Goal: Task Accomplishment & Management: Manage account settings

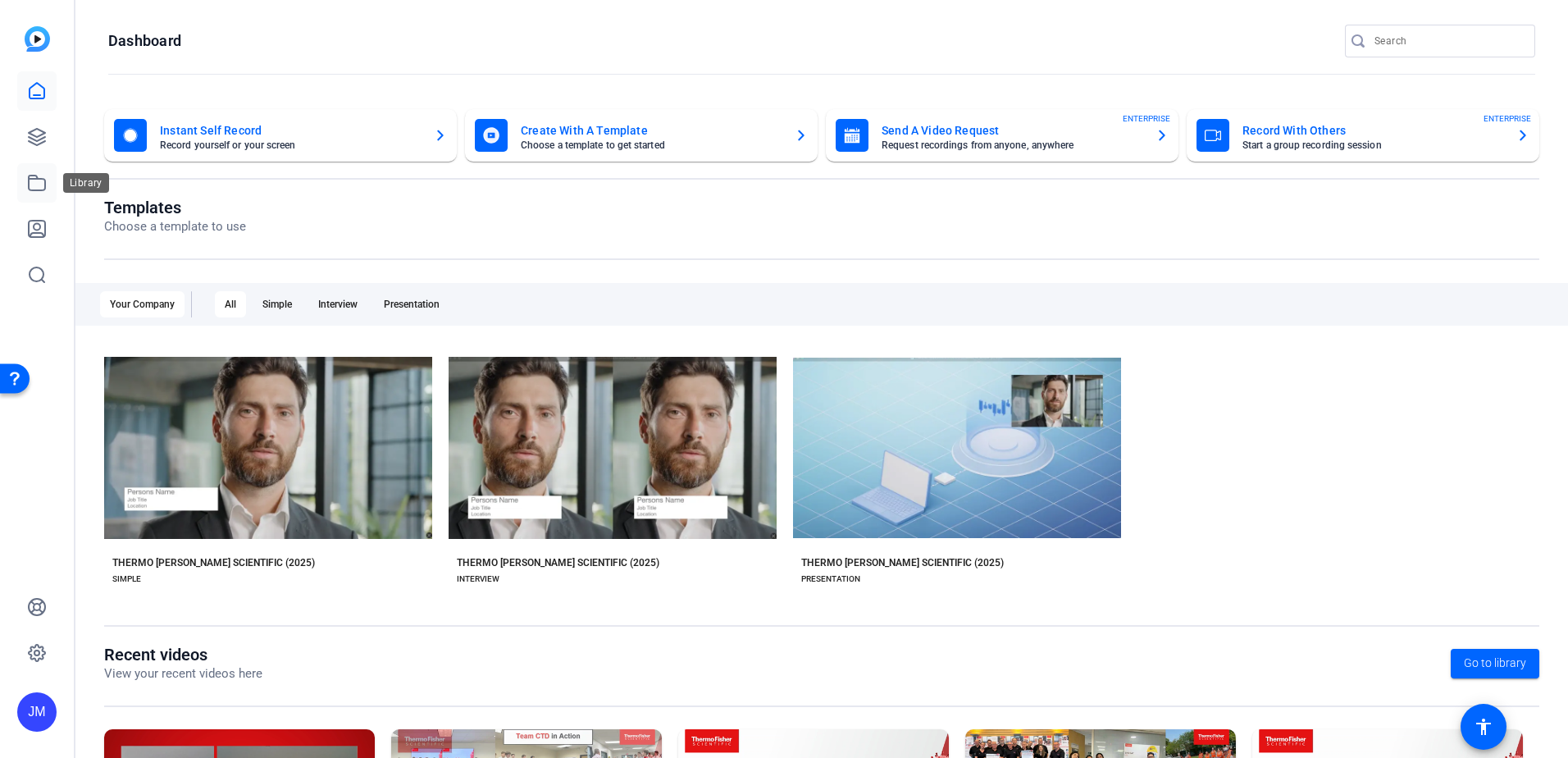
click at [37, 182] on icon at bounding box center [37, 183] width 20 height 20
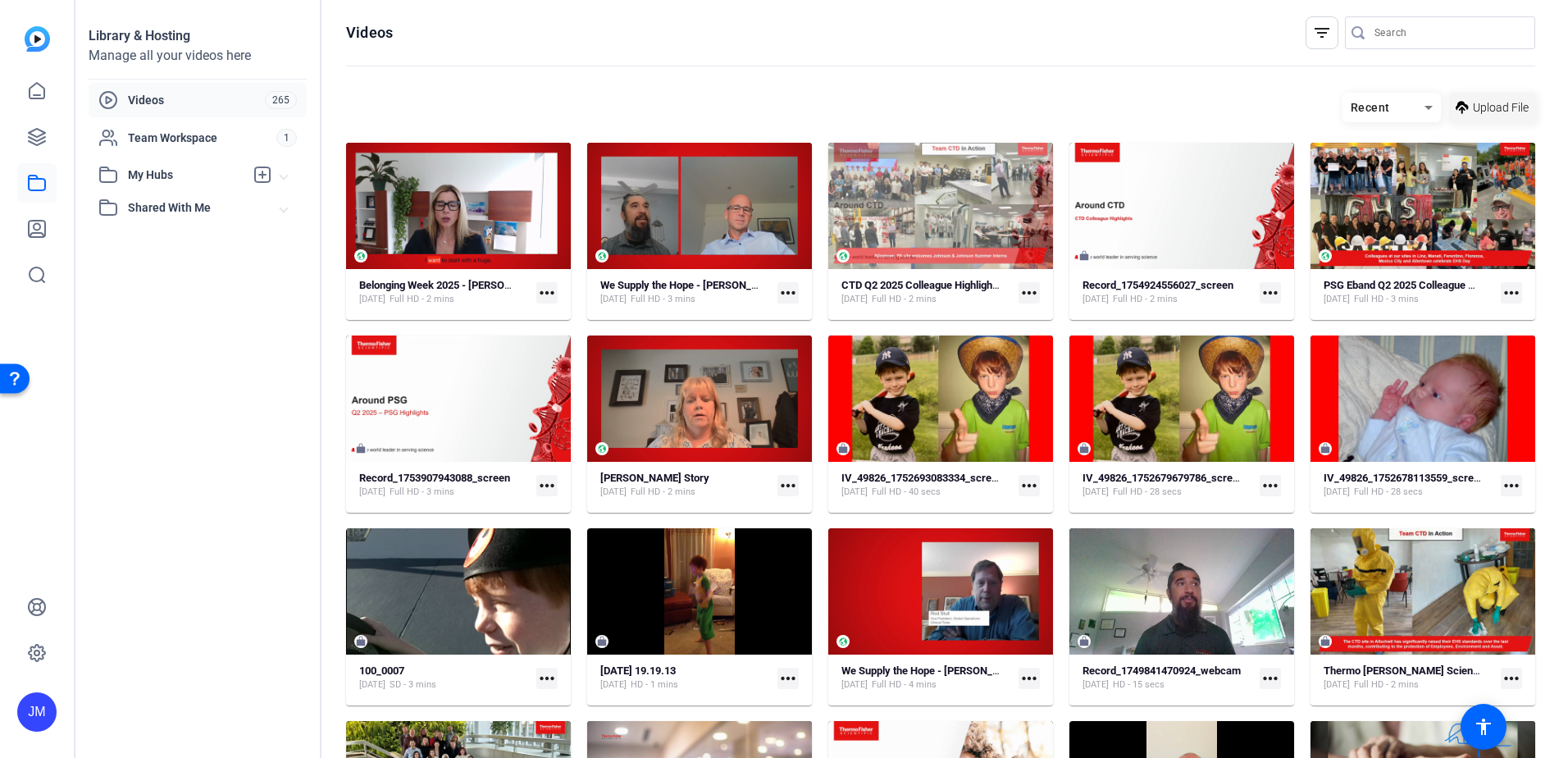
click at [1462, 116] on span at bounding box center [1491, 107] width 86 height 40
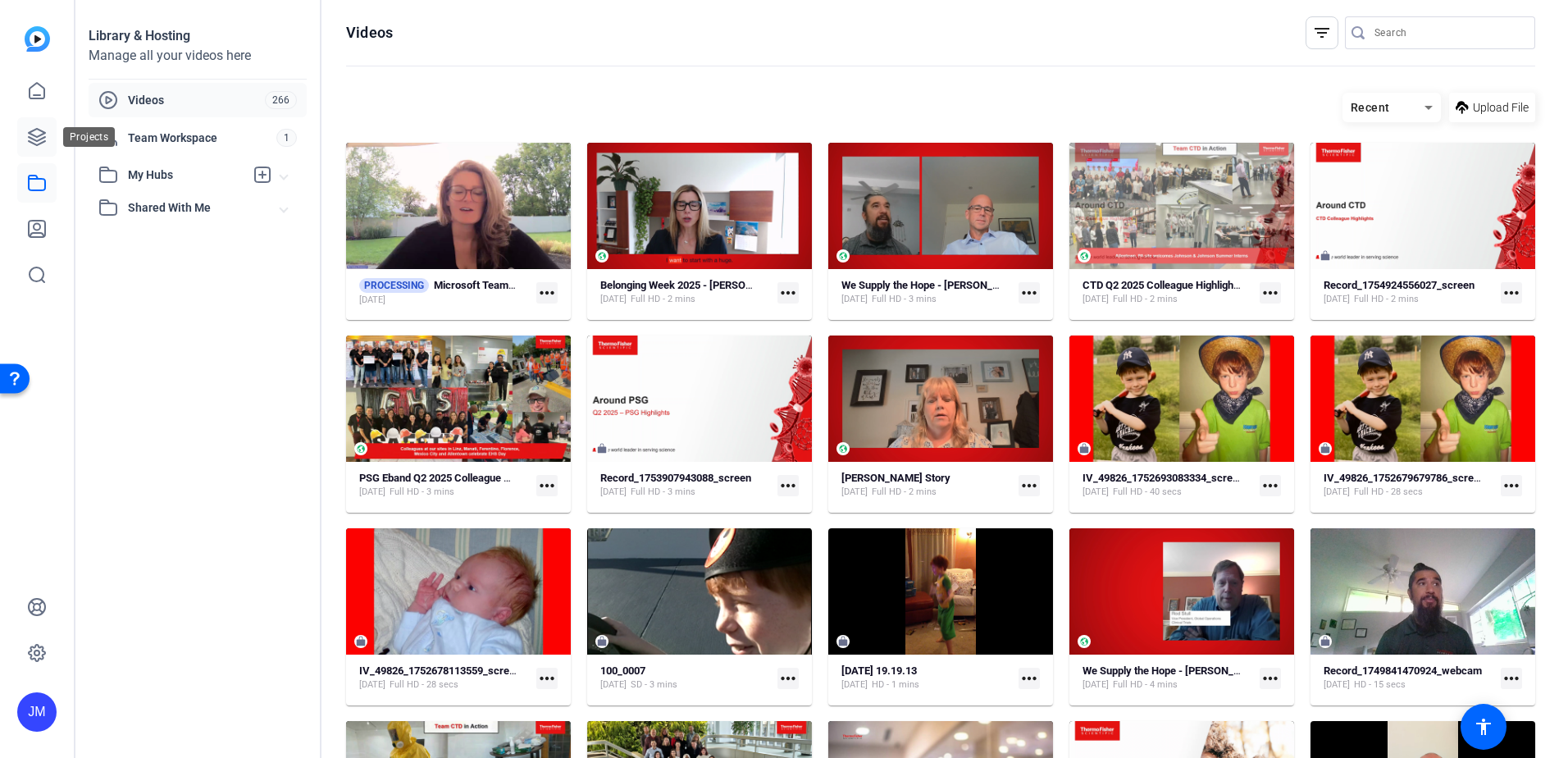
click at [44, 140] on icon at bounding box center [37, 137] width 20 height 20
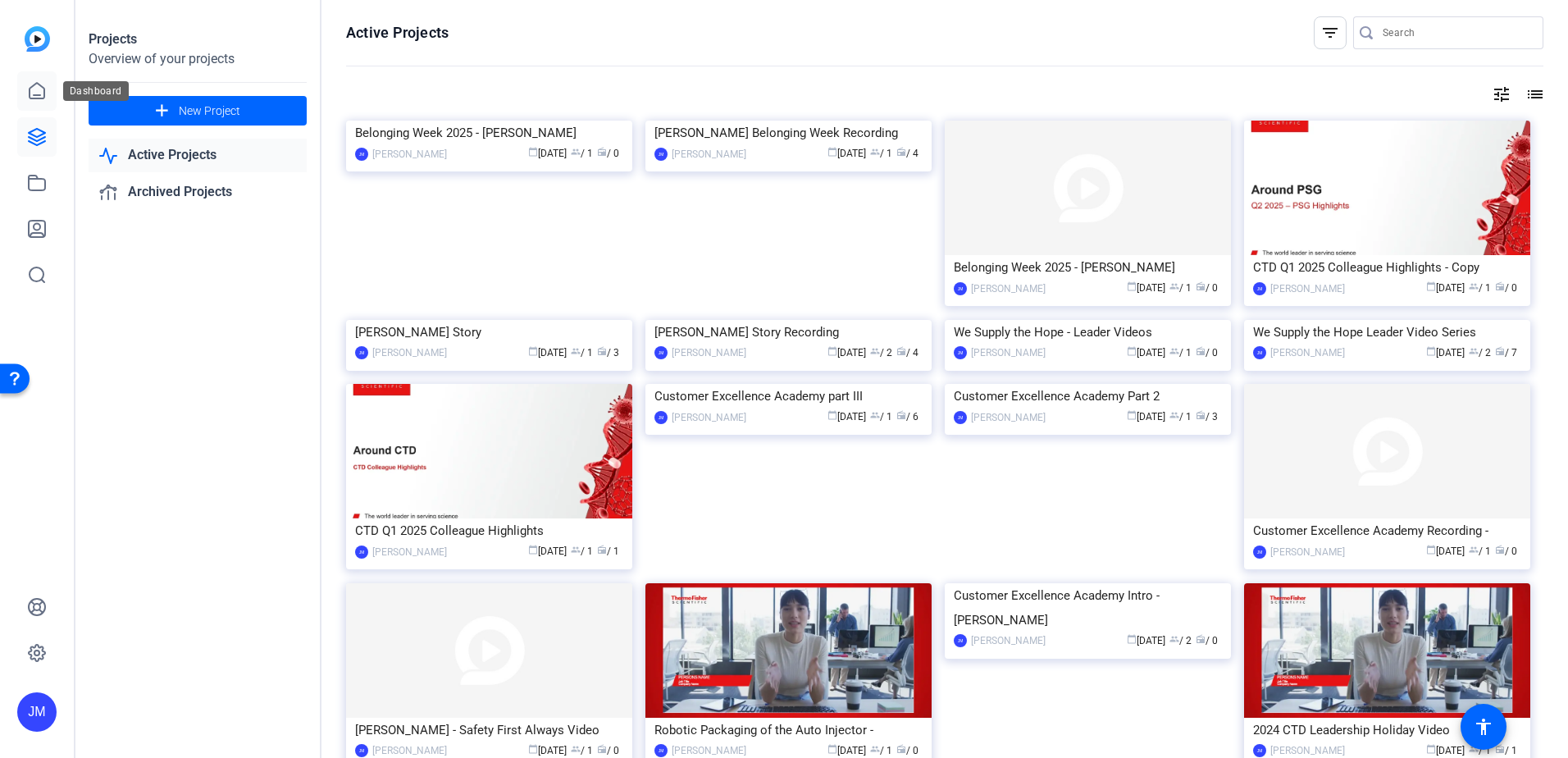
click at [39, 102] on link at bounding box center [37, 92] width 40 height 40
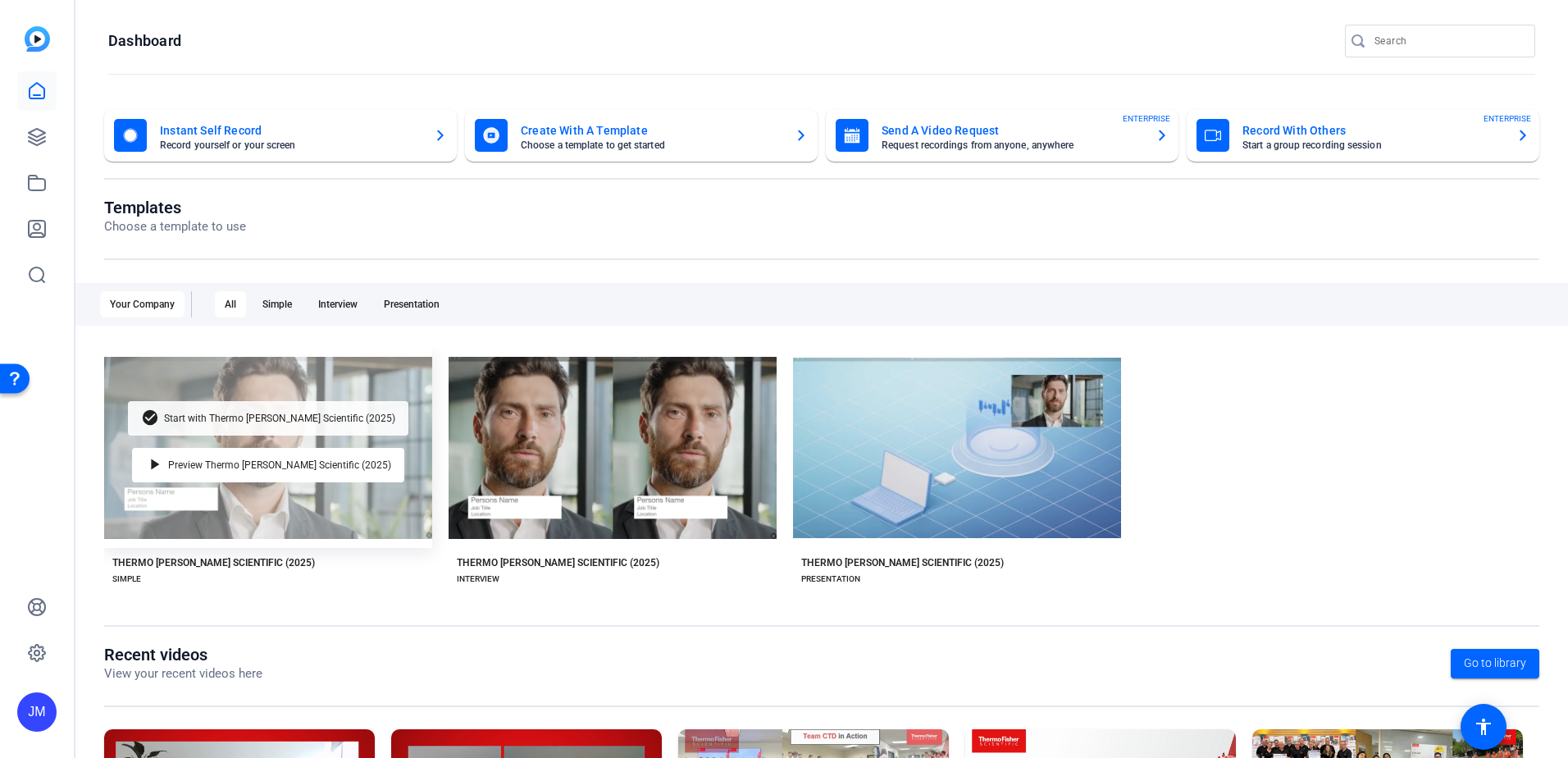
click at [317, 421] on span "Start with Thermo [PERSON_NAME] Scientific (2025)" at bounding box center [279, 418] width 231 height 10
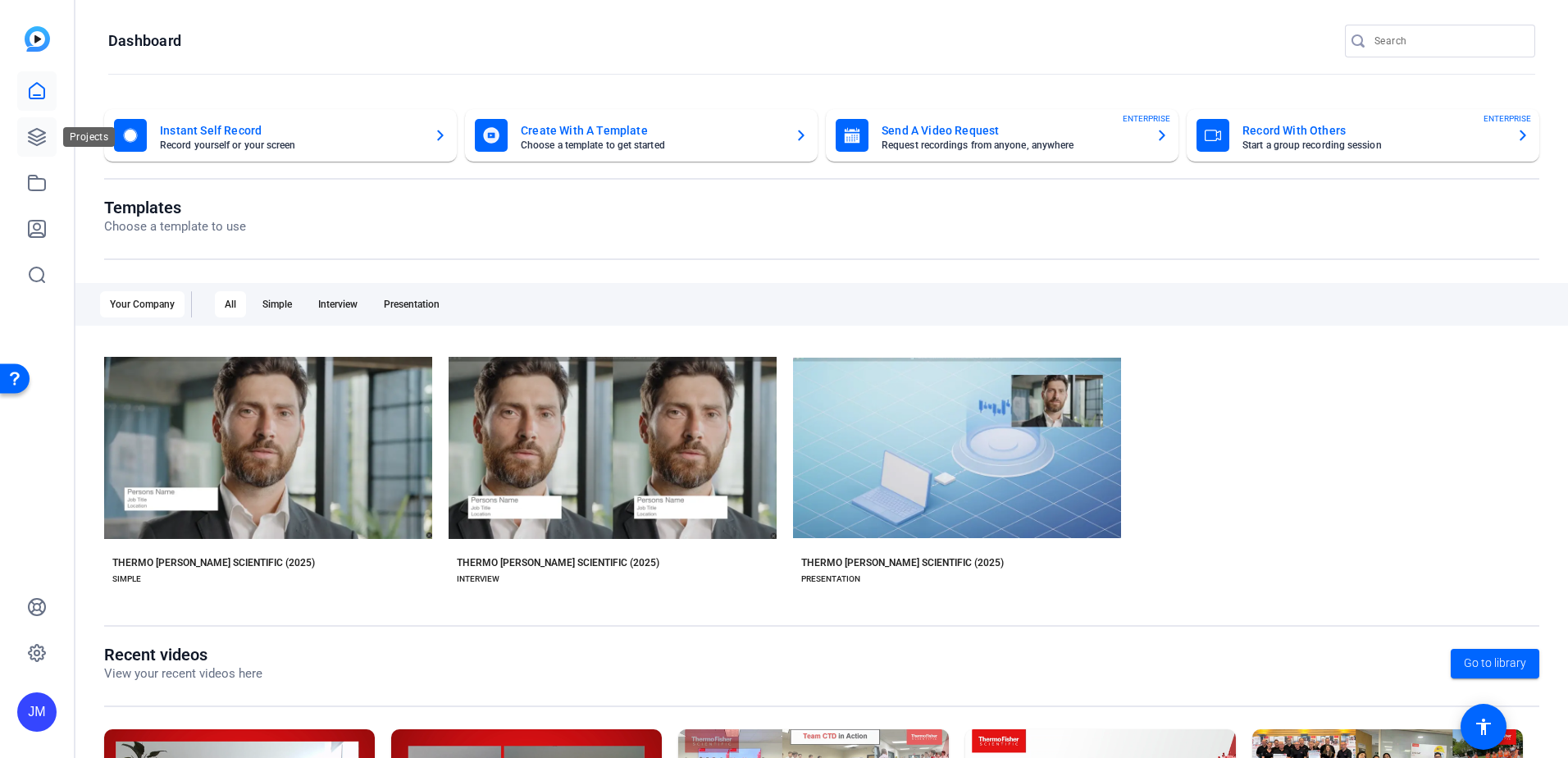
click at [26, 138] on link at bounding box center [37, 137] width 40 height 40
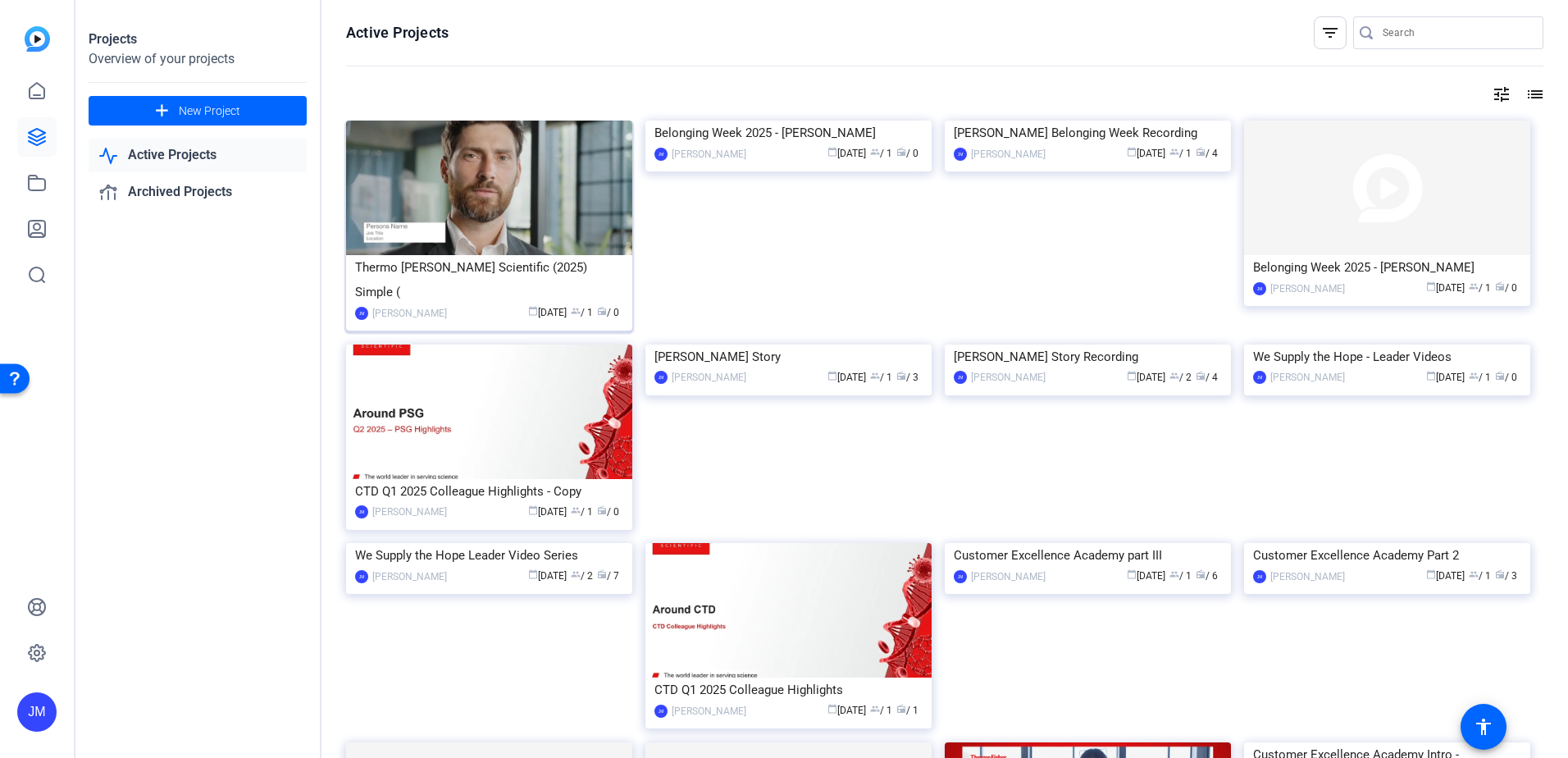
click at [562, 266] on div "Thermo [PERSON_NAME] Scientific (2025) Simple (" at bounding box center [489, 280] width 268 height 49
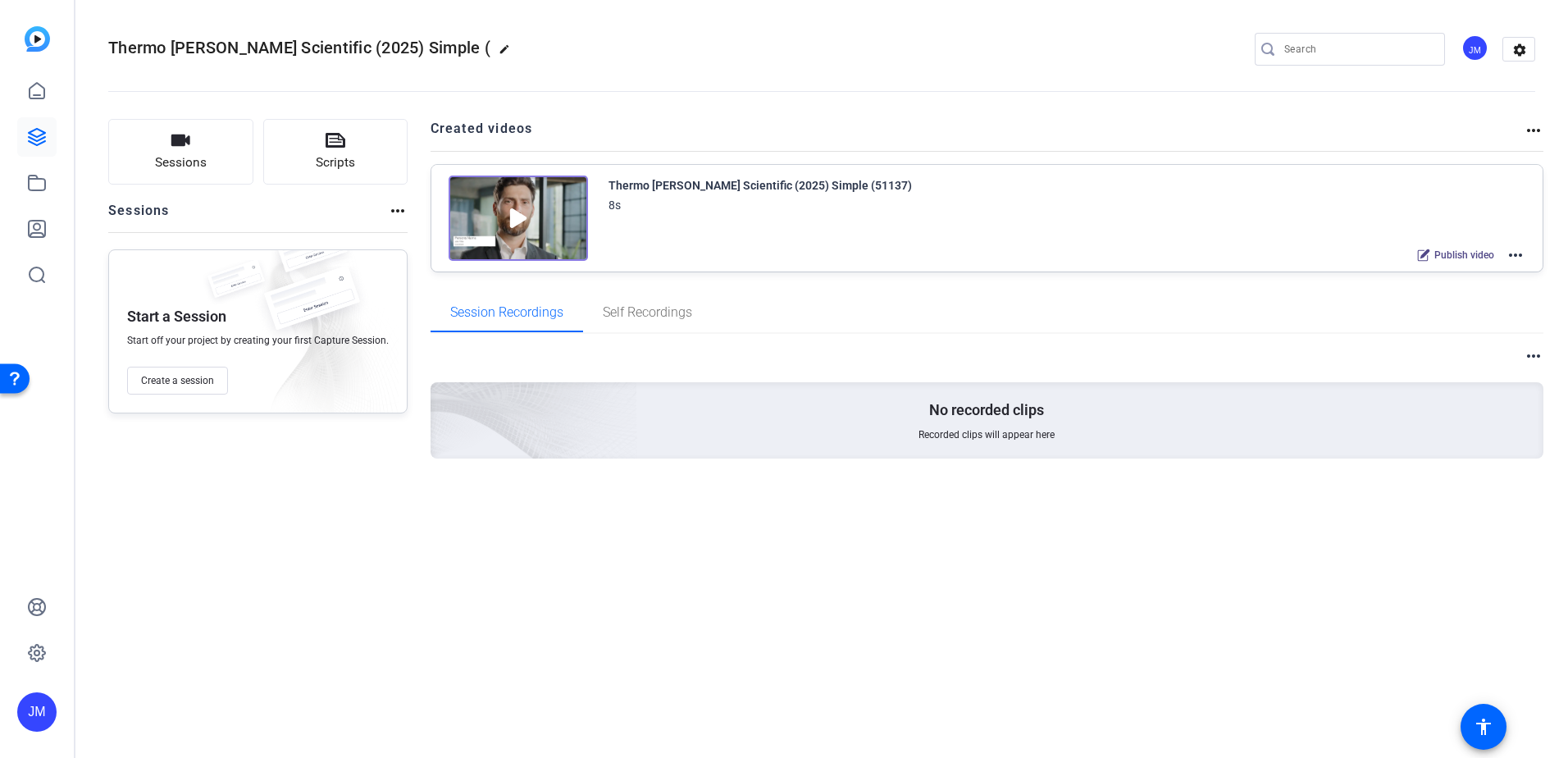
click at [1535, 134] on mat-icon "more_horiz" at bounding box center [1533, 130] width 20 height 20
click at [1535, 134] on div at bounding box center [784, 379] width 1568 height 758
click at [1515, 46] on mat-icon "settings" at bounding box center [1519, 50] width 33 height 25
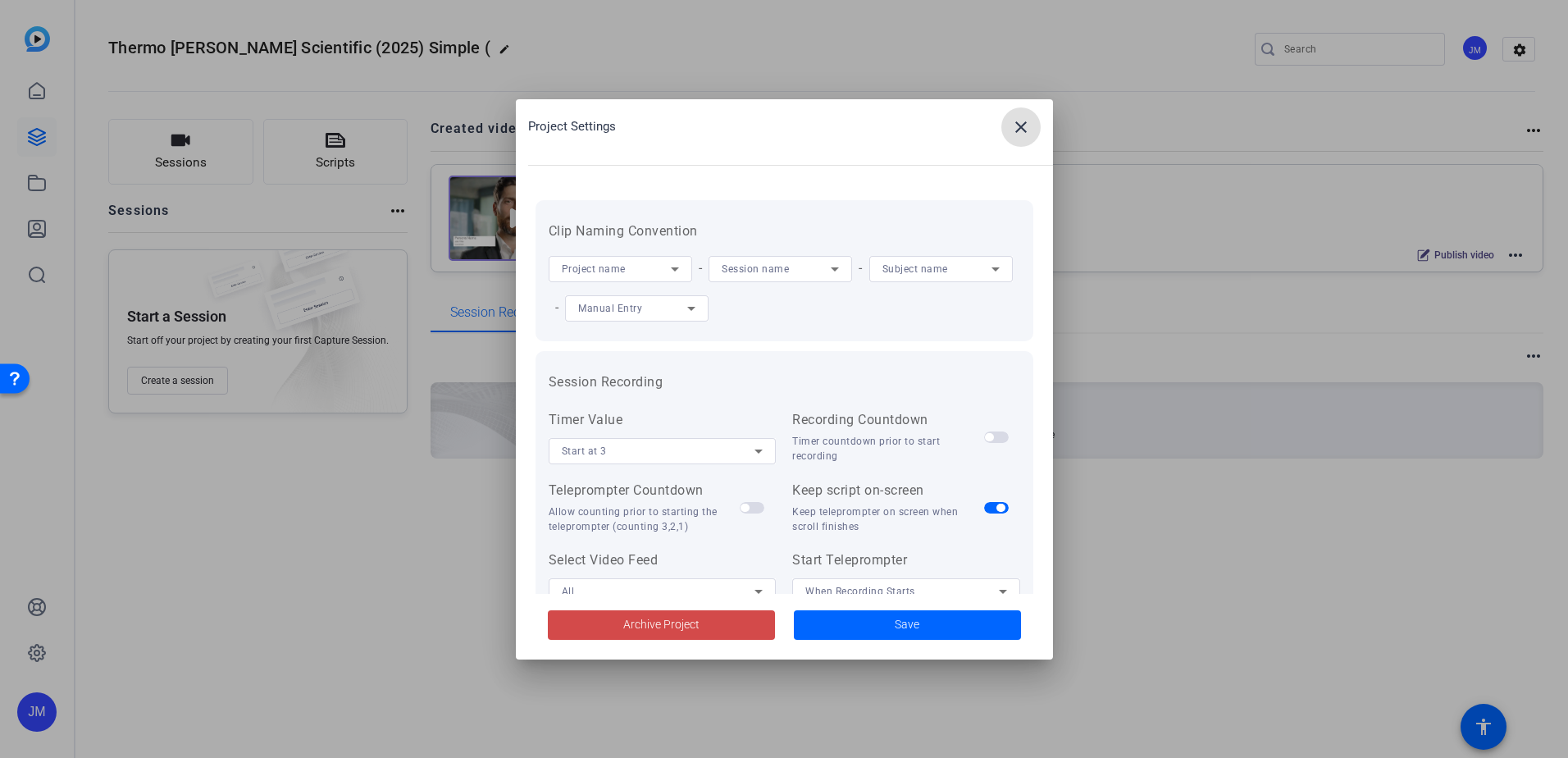
click at [617, 619] on span at bounding box center [661, 625] width 228 height 40
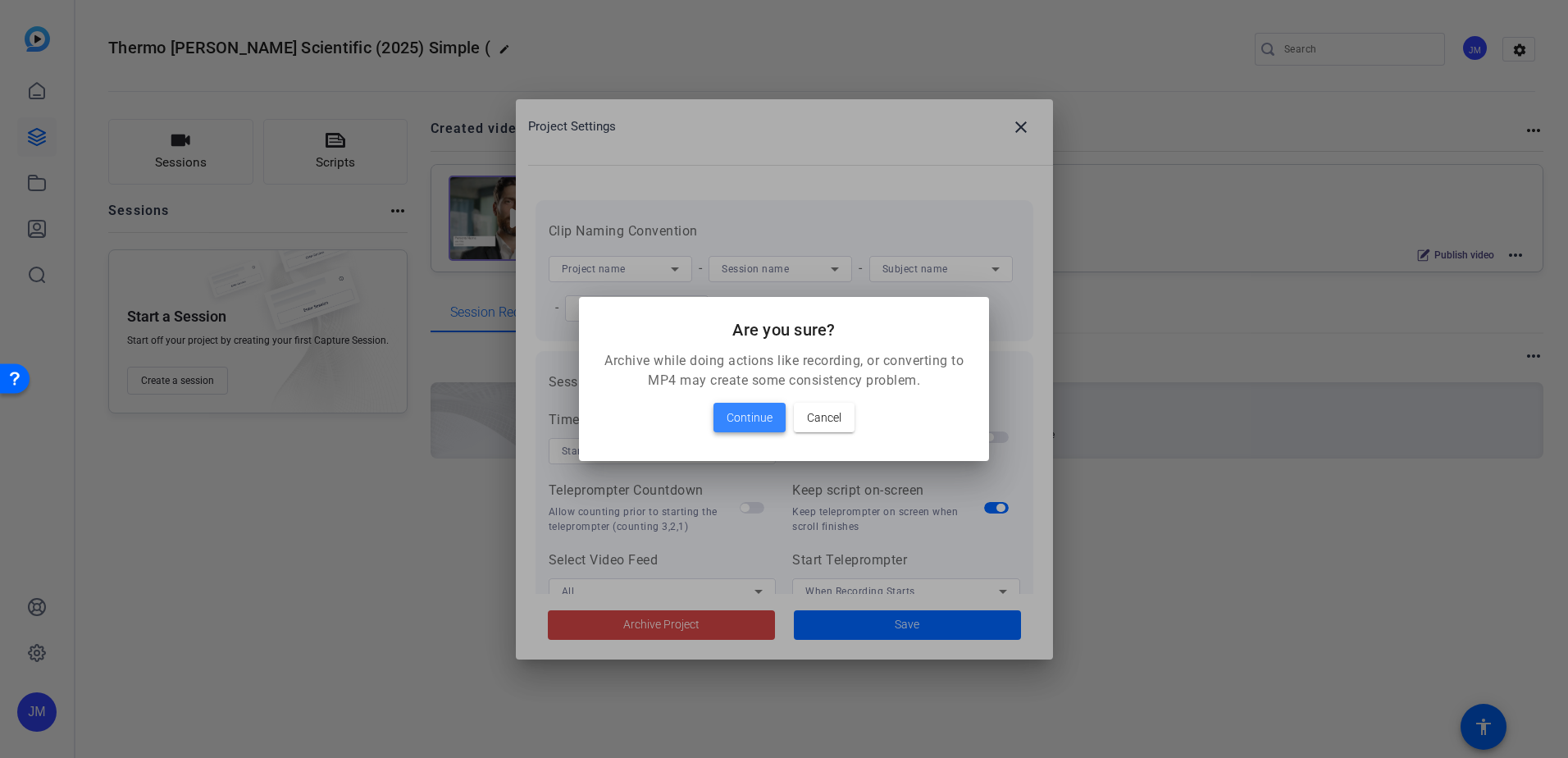
click at [766, 416] on span "Continue" at bounding box center [749, 417] width 46 height 20
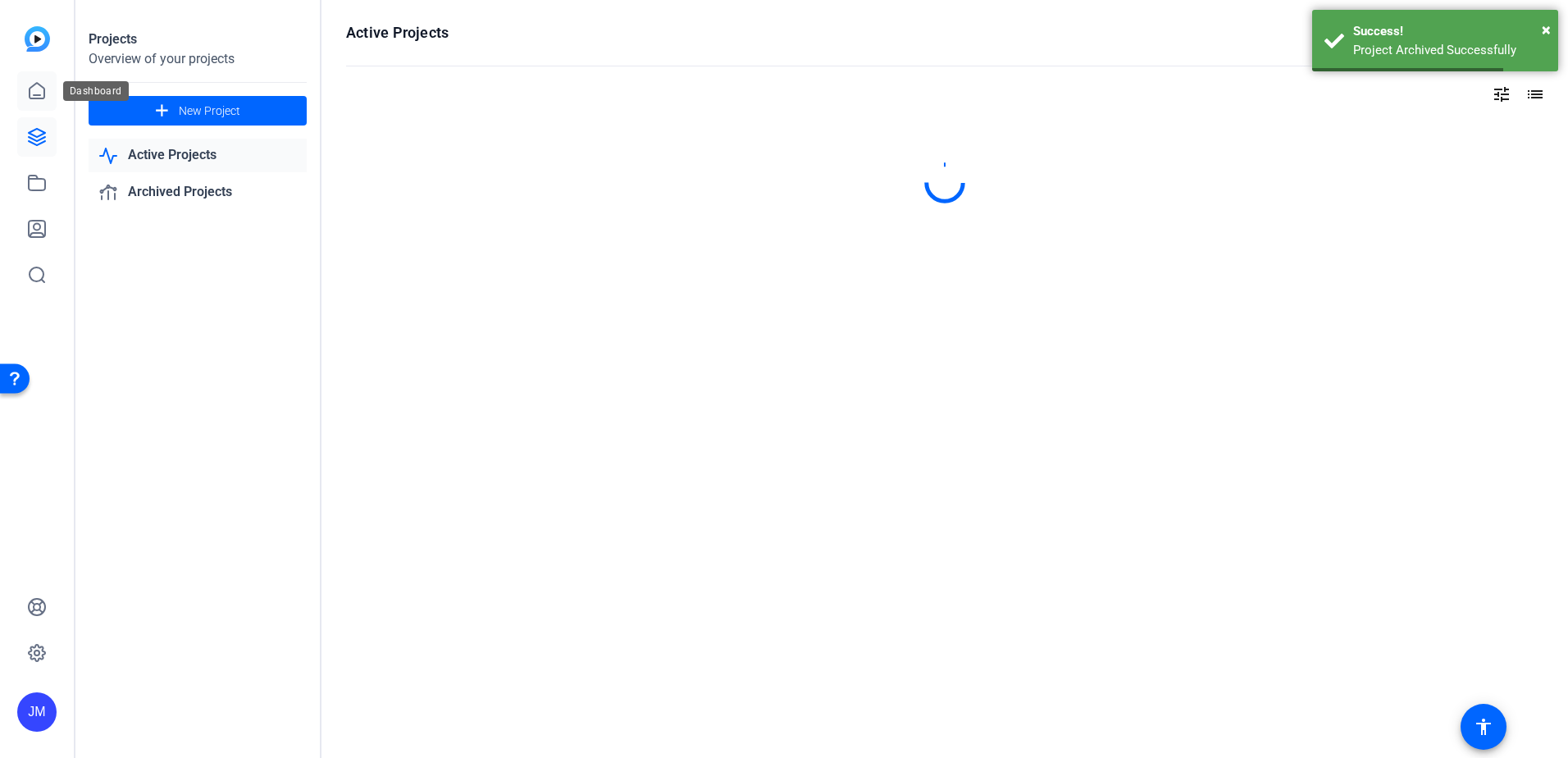
click at [35, 83] on icon at bounding box center [37, 91] width 20 height 20
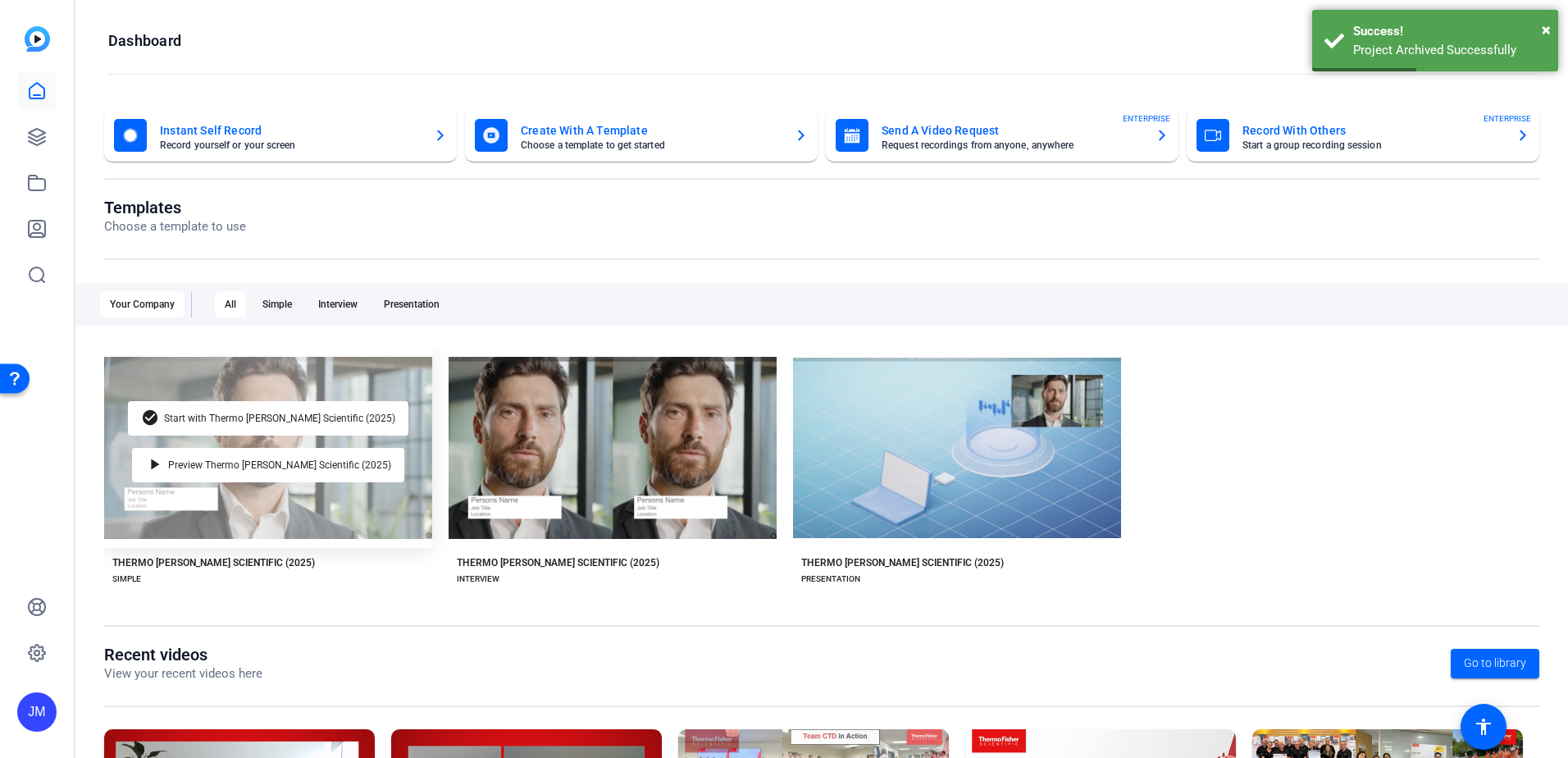
scroll to position [211, 0]
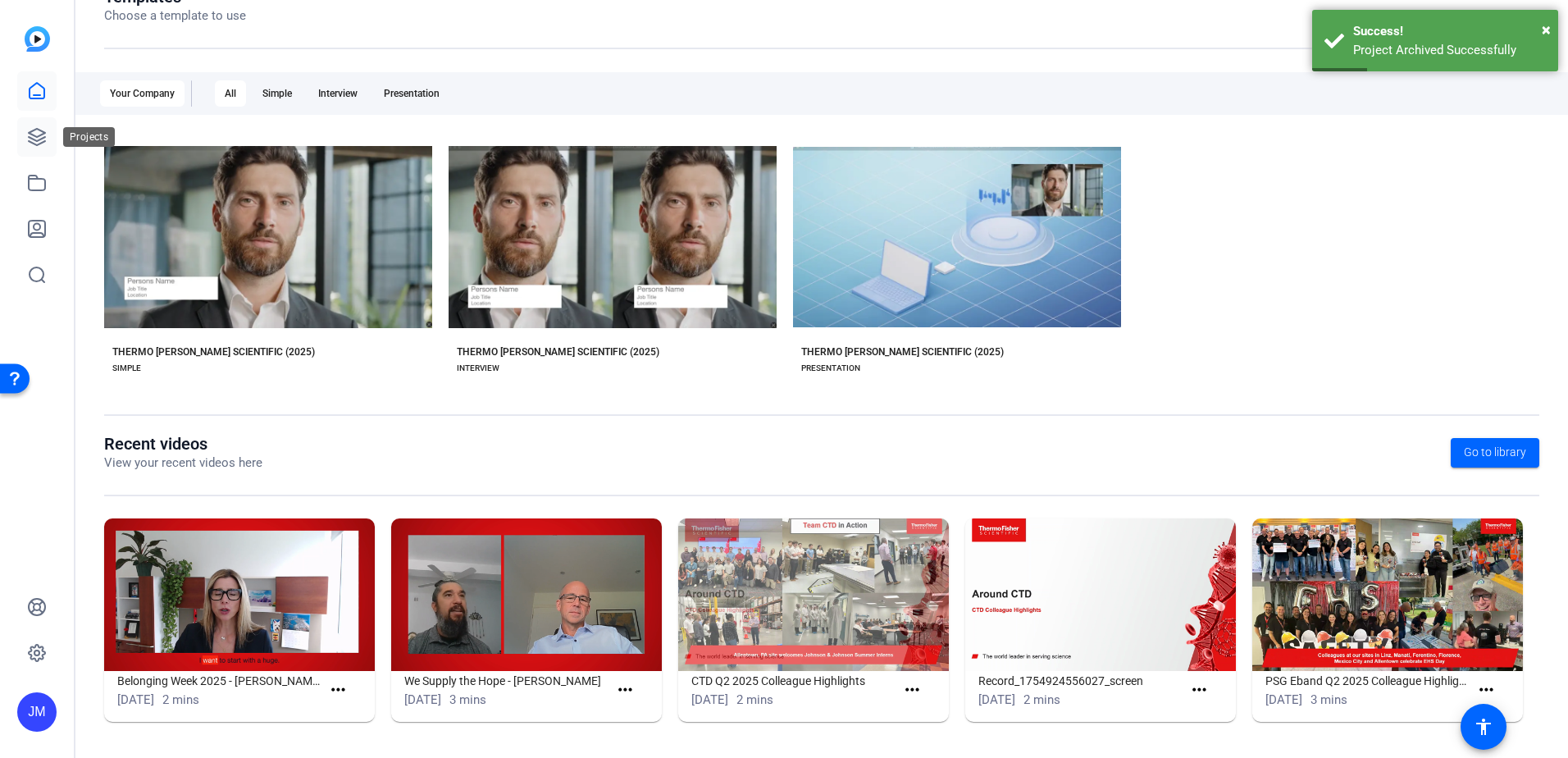
click at [25, 129] on link at bounding box center [37, 137] width 40 height 40
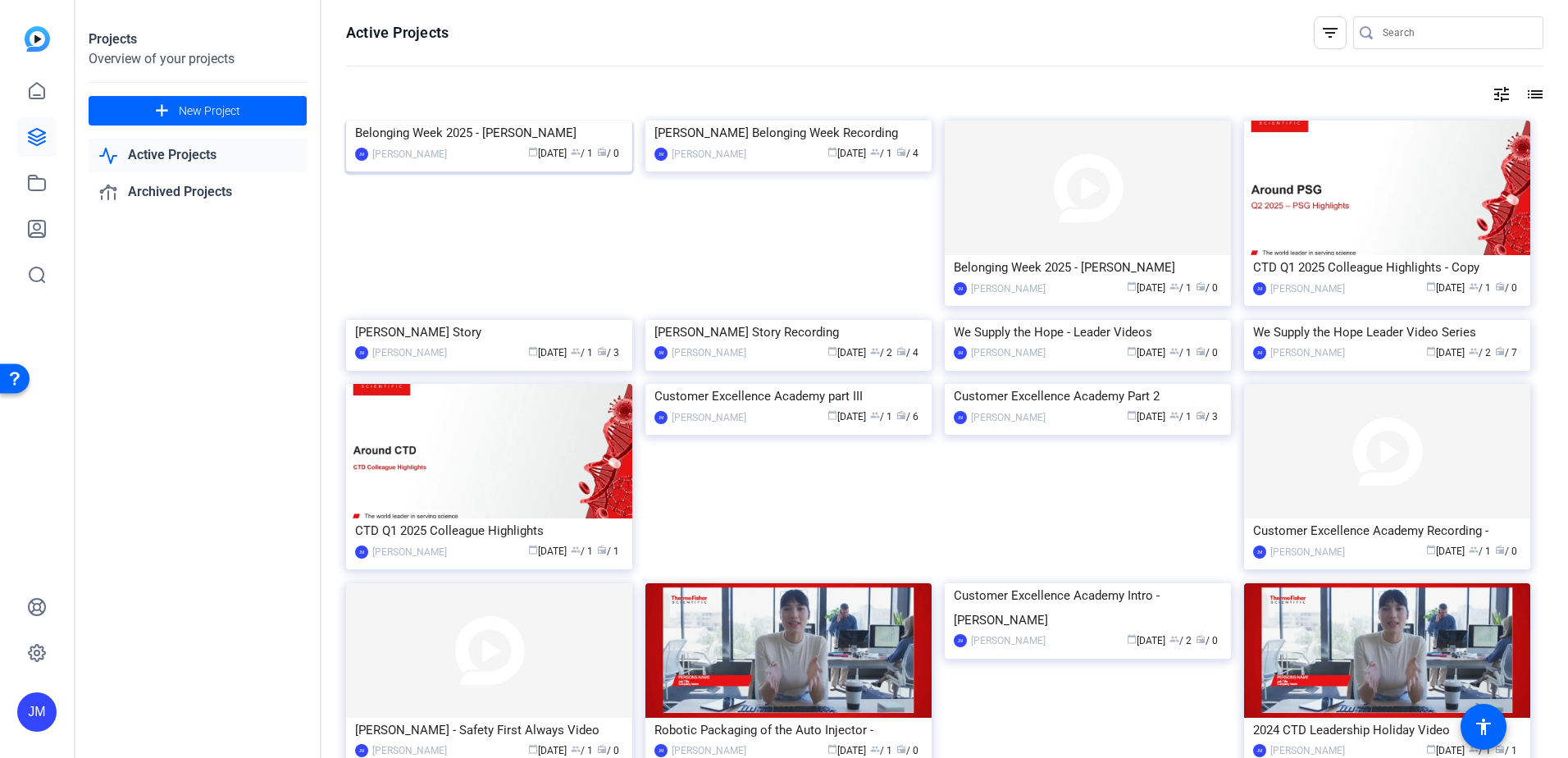
click at [518, 145] on div "Belonging Week 2025 - [PERSON_NAME]" at bounding box center [489, 133] width 268 height 25
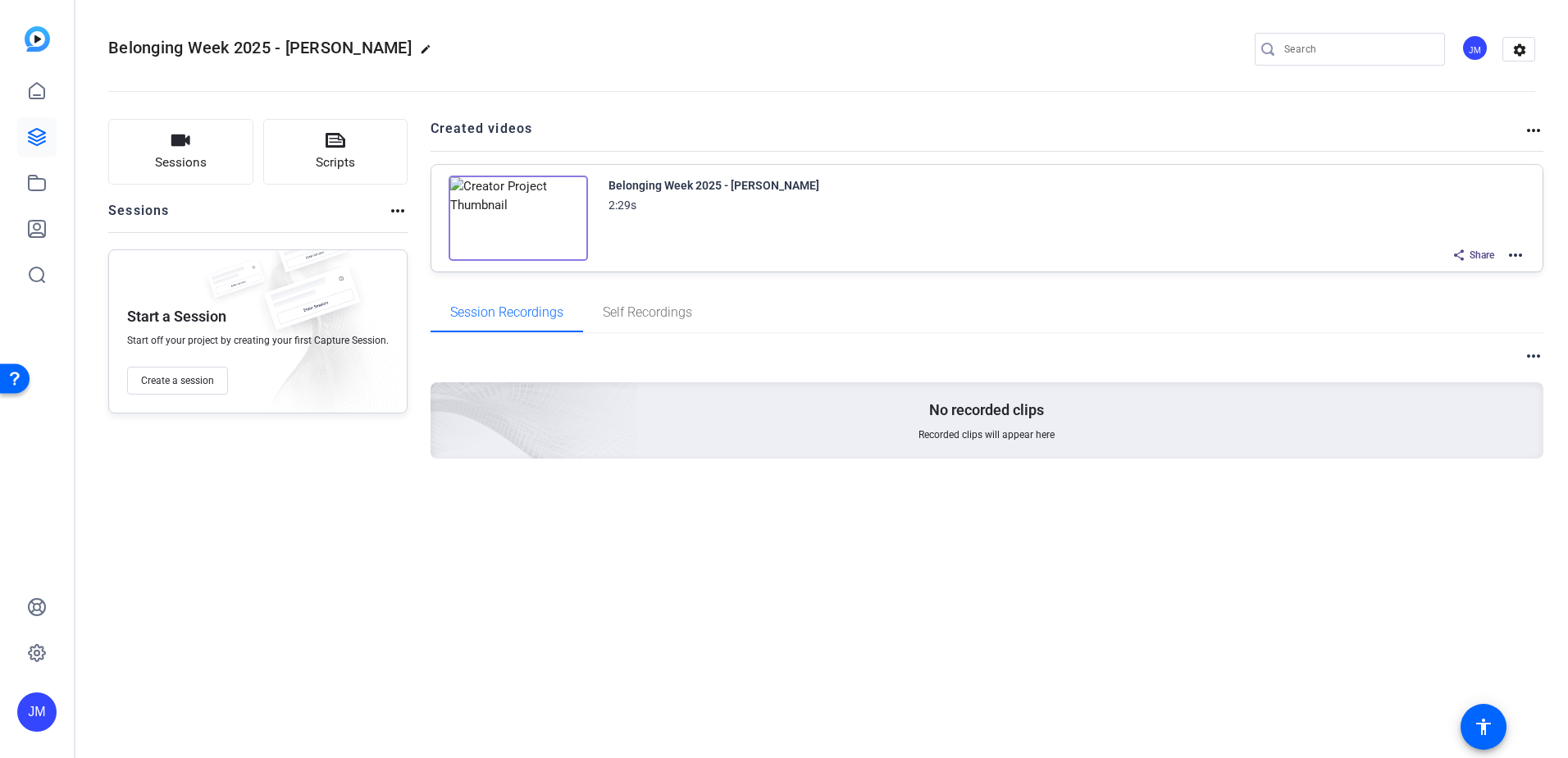
click at [1515, 254] on mat-icon "more_horiz" at bounding box center [1515, 255] width 20 height 20
click at [1454, 294] on span "Duplicate here" at bounding box center [1455, 295] width 114 height 20
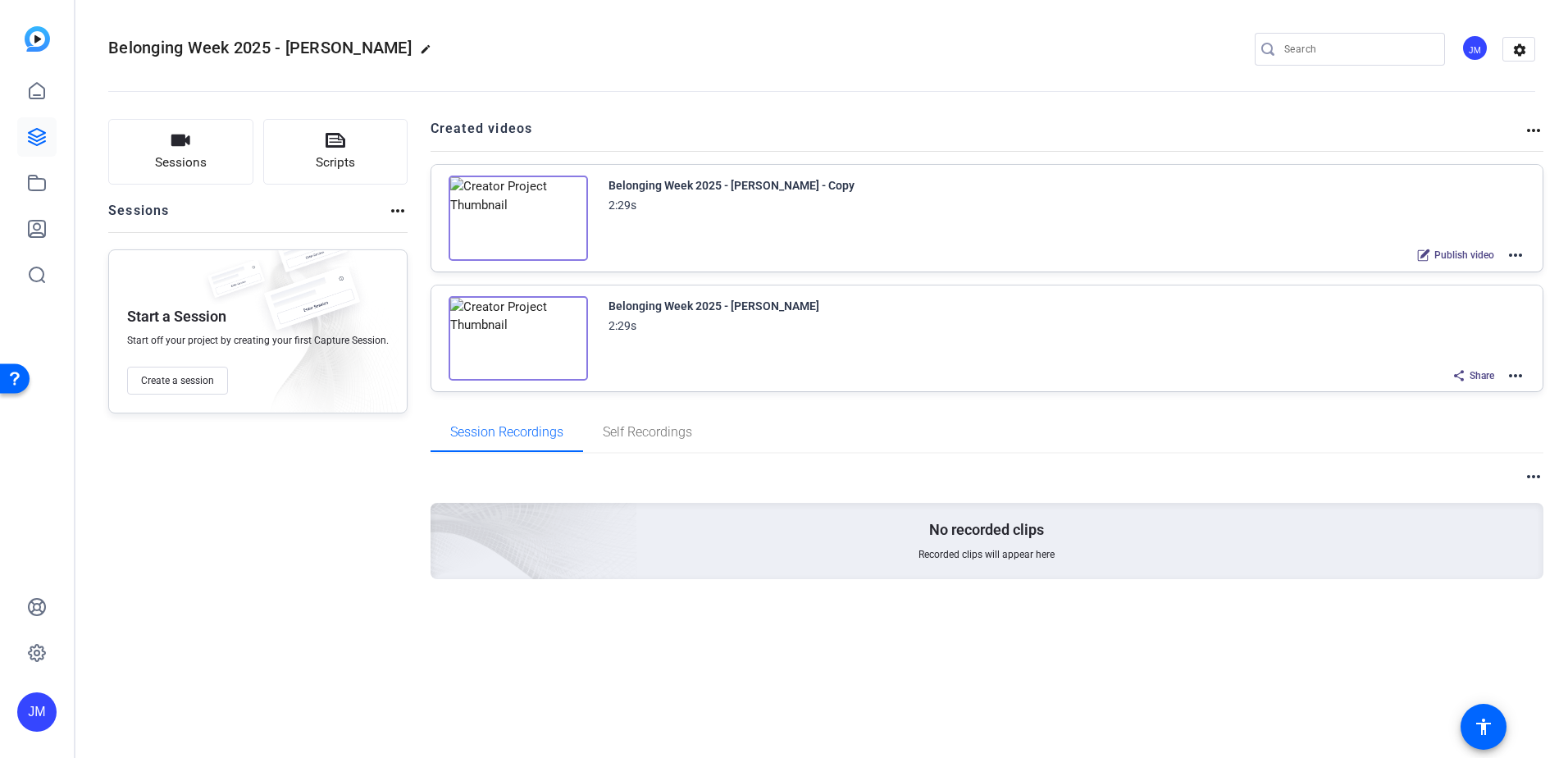
click at [420, 51] on mat-icon "edit" at bounding box center [430, 54] width 20 height 20
click at [228, 45] on input "Belonging Week 2025 - [PERSON_NAME]" at bounding box center [175, 49] width 107 height 20
drag, startPoint x: 223, startPoint y: 46, endPoint x: 308, endPoint y: 58, distance: 85.8
click at [308, 58] on div "Belonging Week 2025 - [PERSON_NAME] check_circle clear" at bounding box center [219, 49] width 223 height 26
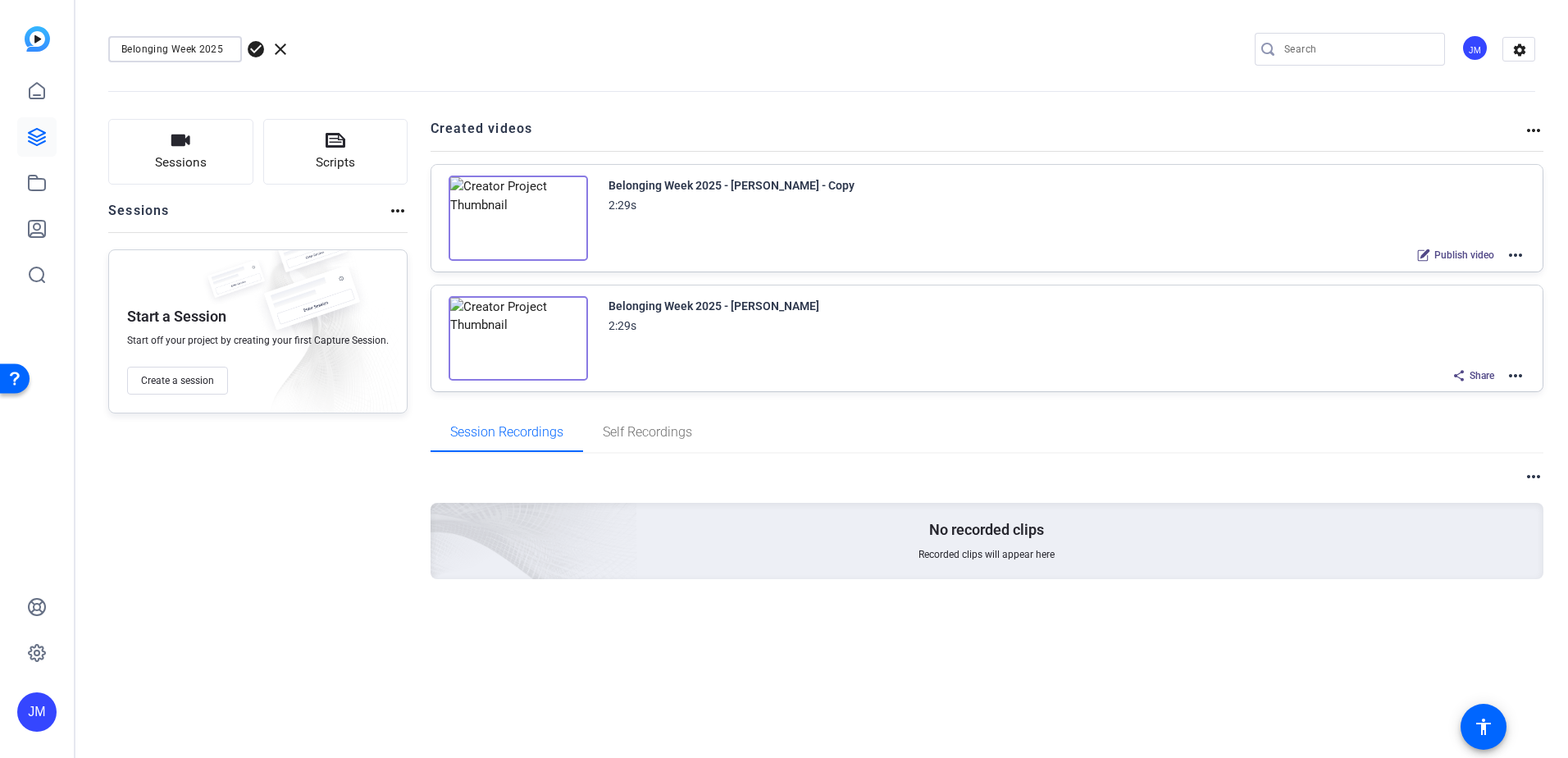
scroll to position [0, 0]
type input "Belonging Week 2025"
click at [705, 31] on div "Belonging Week 2025 check_circle clear JM settings" at bounding box center [821, 49] width 1427 height 124
click at [1513, 253] on mat-icon "more_horiz" at bounding box center [1515, 255] width 20 height 20
click at [1475, 271] on span "Edit in Creator" at bounding box center [1455, 275] width 114 height 20
